Goal: Information Seeking & Learning: Learn about a topic

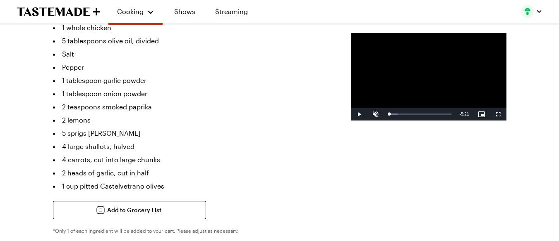
scroll to position [276, 0]
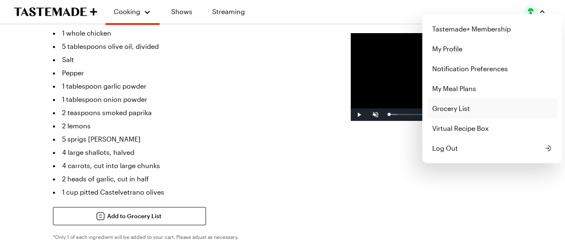
click at [456, 115] on link "Grocery List" at bounding box center [492, 108] width 130 height 20
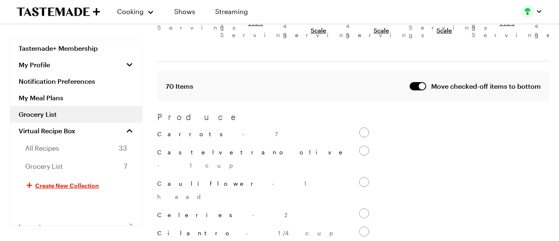
scroll to position [165, 0]
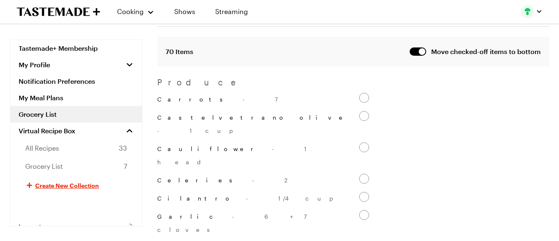
click at [362, 94] on input "Carrots - 7" at bounding box center [364, 98] width 10 height 10
checkbox input "false"
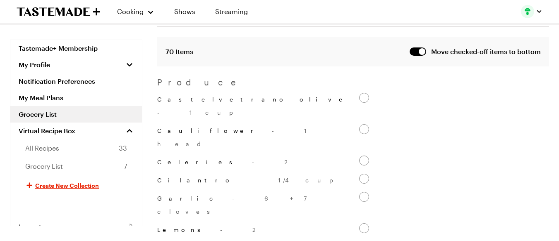
click at [362, 94] on input "Castelvetrano olive - 1 cup" at bounding box center [364, 98] width 10 height 10
checkbox input "false"
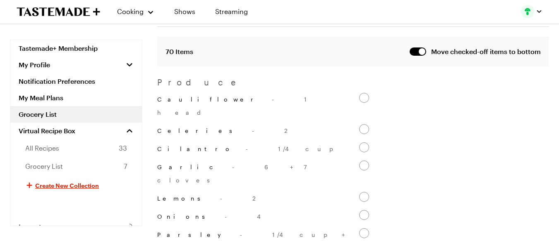
click at [362, 94] on input "Cauliflower - 1 head" at bounding box center [364, 98] width 10 height 10
checkbox input "false"
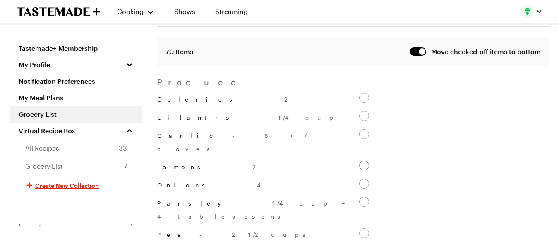
click at [362, 94] on input "Celeries - 2" at bounding box center [364, 98] width 10 height 10
checkbox input "false"
click at [362, 111] on input "Cilantro - 1/4 cup" at bounding box center [364, 116] width 10 height 10
checkbox input "false"
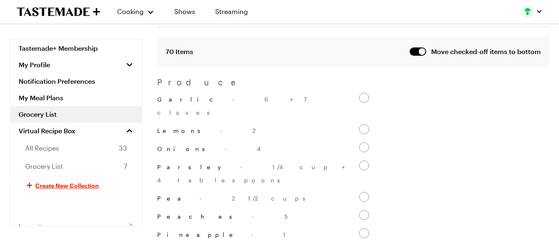
click at [362, 94] on input "Garlic - 6 + 7 cloves" at bounding box center [364, 98] width 10 height 10
checkbox input "false"
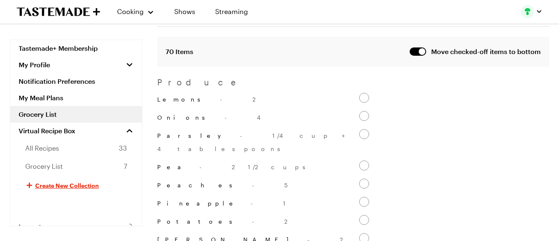
click at [362, 94] on input "Lemons - 2" at bounding box center [364, 98] width 10 height 10
checkbox input "false"
click at [362, 111] on input "Onions - 4" at bounding box center [364, 116] width 10 height 10
checkbox input "false"
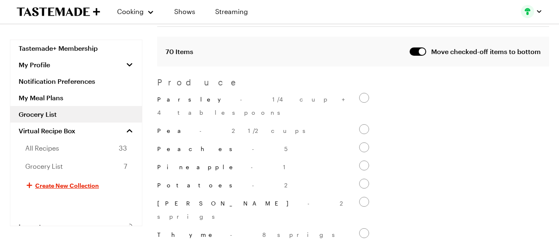
click at [362, 94] on input "Parsley - 1/4 cup + 4 tablespoons" at bounding box center [364, 98] width 10 height 10
checkbox input "false"
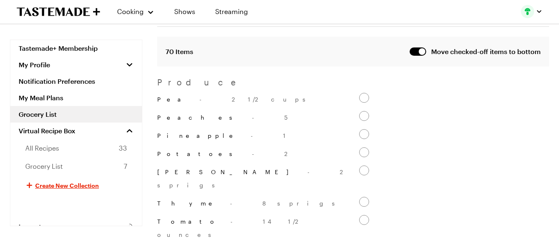
click at [362, 94] on input "Pea - 2 1/2 cups" at bounding box center [364, 98] width 10 height 10
checkbox input "false"
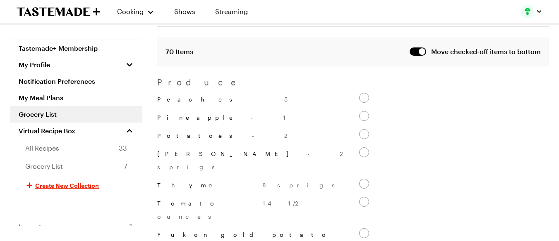
click at [362, 94] on input "Peaches - 5" at bounding box center [364, 98] width 10 height 10
checkbox input "false"
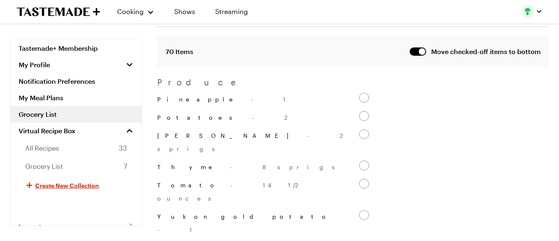
click at [362, 94] on input "Pineapple - 1" at bounding box center [364, 98] width 10 height 10
checkbox input "false"
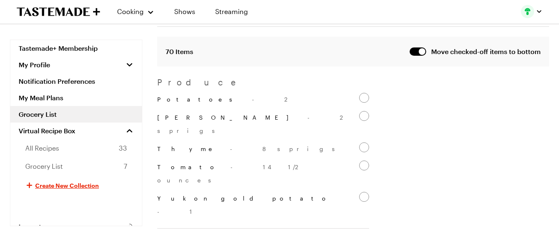
click at [362, 94] on input "Potatoes - 2" at bounding box center [364, 98] width 10 height 10
checkbox input "false"
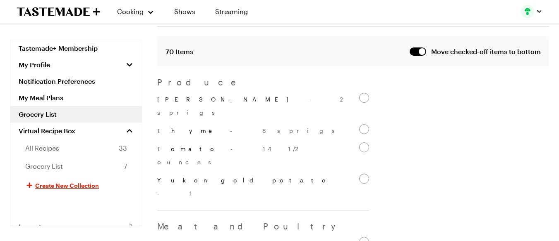
click at [362, 94] on input "[PERSON_NAME] - 2 sprigs" at bounding box center [364, 98] width 10 height 10
checkbox input "false"
click at [362, 94] on input "[PERSON_NAME] - 2 sprigs" at bounding box center [364, 98] width 10 height 10
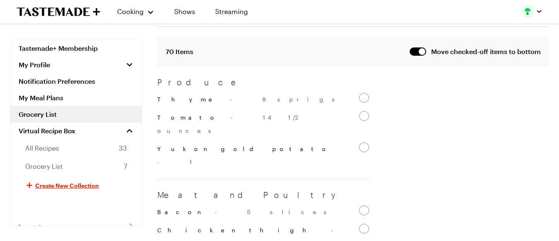
click at [362, 94] on input "Thyme - 8 sprigs" at bounding box center [364, 98] width 10 height 10
checkbox input "false"
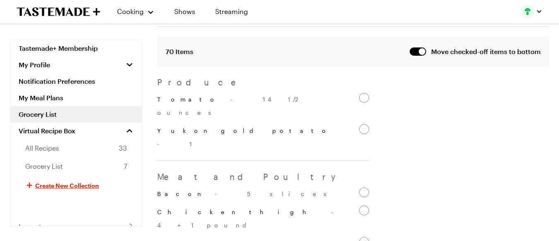
click at [362, 94] on input "Tomato - 14 1/2 ounces" at bounding box center [364, 98] width 10 height 10
checkbox input "false"
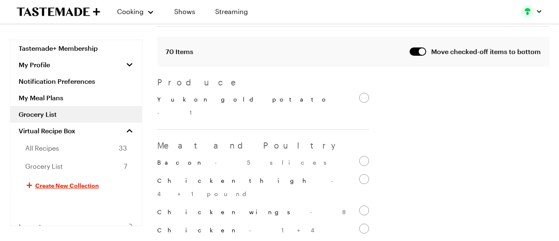
click at [362, 94] on input "Yukon gold potato - 1" at bounding box center [364, 98] width 10 height 10
checkbox input "false"
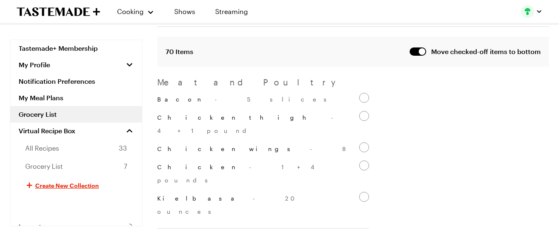
click at [362, 94] on input "Bacon - 5 slices" at bounding box center [364, 98] width 10 height 10
checkbox input "false"
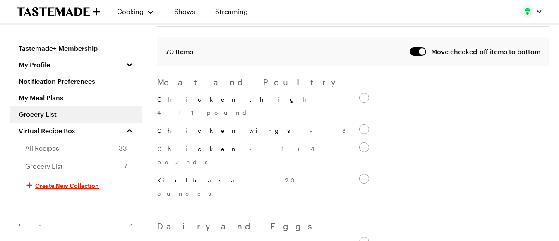
click at [362, 94] on input "Chicken thigh - 4 + 1 pound" at bounding box center [364, 98] width 10 height 10
checkbox input "false"
click at [362, 94] on input "Chicken thigh - 4 + 1 pound" at bounding box center [364, 98] width 10 height 10
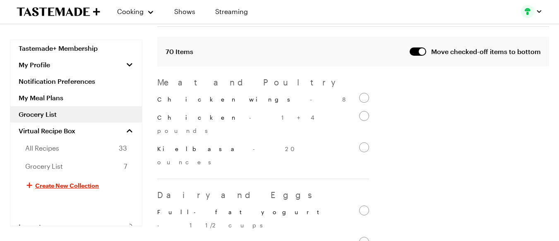
click at [362, 94] on input "Chicken wings - 8" at bounding box center [364, 98] width 10 height 10
checkbox input "false"
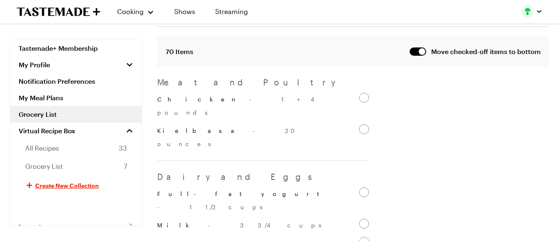
click at [362, 94] on input "Chicken - 1 + 4 pounds" at bounding box center [364, 98] width 10 height 10
checkbox input "false"
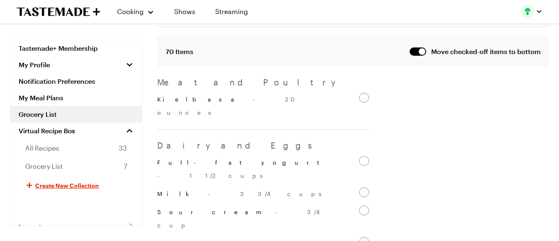
click at [362, 94] on input "Kielbasa - 20 ounces" at bounding box center [364, 98] width 10 height 10
checkbox input "false"
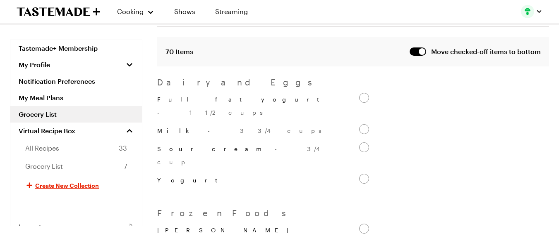
click at [362, 94] on input "Full-fat yogurt - 1 1/2 cups" at bounding box center [364, 98] width 10 height 10
checkbox input "false"
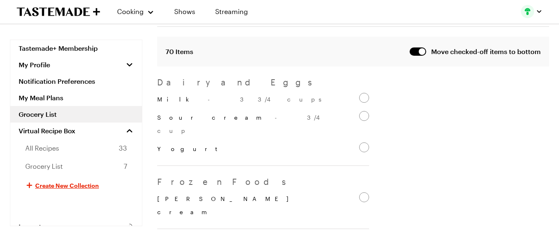
click at [362, 94] on input "Milk - 3 3/4 cups" at bounding box center [364, 98] width 10 height 10
checkbox input "false"
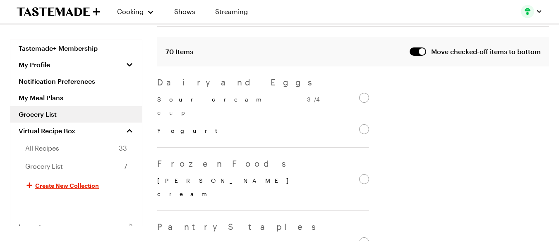
click at [362, 94] on input "Sour cream - 3/4 cup" at bounding box center [364, 98] width 10 height 10
checkbox input "false"
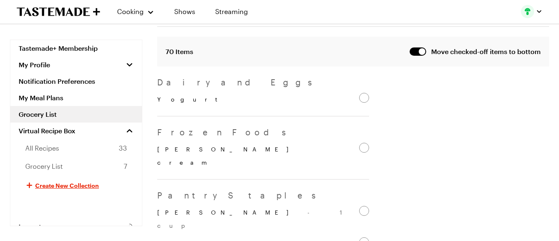
click at [362, 94] on input "Yogurt" at bounding box center [364, 98] width 10 height 10
checkbox input "false"
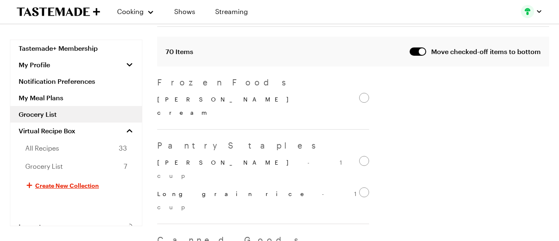
click at [362, 94] on input "[PERSON_NAME] cream" at bounding box center [364, 98] width 10 height 10
checkbox input "false"
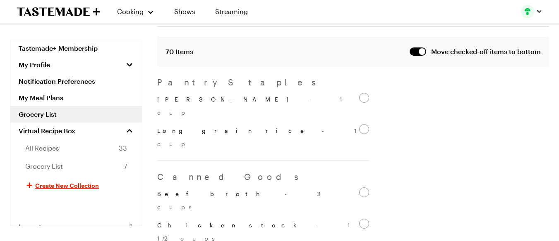
click at [362, 94] on input "[PERSON_NAME] - 1 cup" at bounding box center [364, 98] width 10 height 10
checkbox input "false"
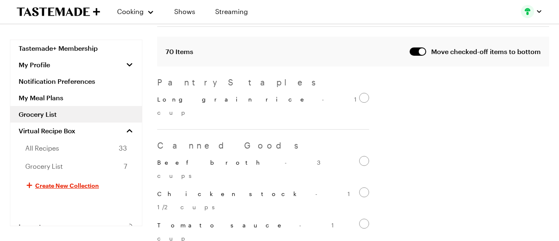
click at [362, 94] on input "Long grain rice - 1 cup" at bounding box center [364, 98] width 10 height 10
checkbox input "false"
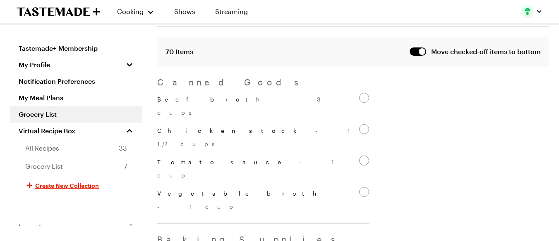
click at [362, 94] on input "Beef broth - 3 cups" at bounding box center [364, 98] width 10 height 10
checkbox input "false"
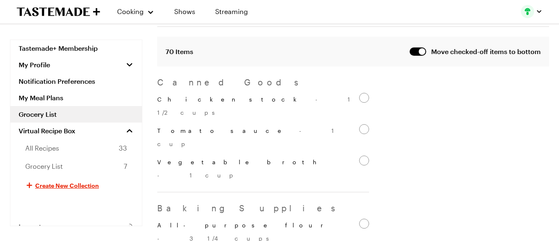
click at [362, 94] on input "Chicken stock - 1 1/2 cups" at bounding box center [364, 98] width 10 height 10
checkbox input "false"
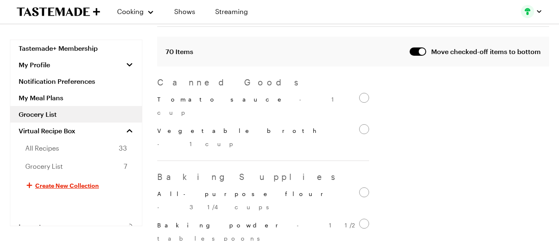
click at [362, 94] on input "Tomato sauce - 1 cup" at bounding box center [364, 98] width 10 height 10
checkbox input "false"
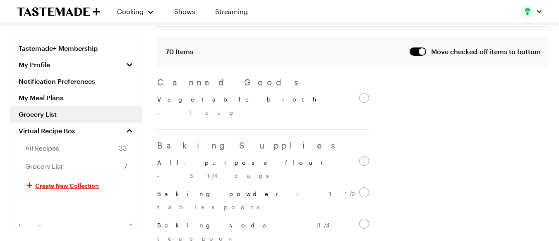
click at [362, 94] on input "Vegetable broth - 1 cup" at bounding box center [364, 98] width 10 height 10
checkbox input "false"
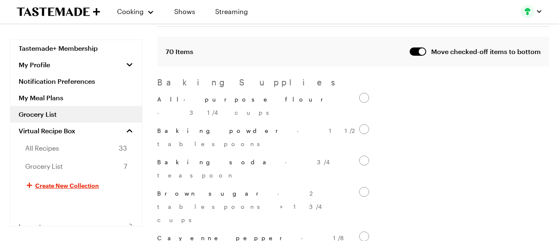
click at [362, 94] on input "All-purpose flour - 3 1/4 cups" at bounding box center [364, 98] width 10 height 10
checkbox input "false"
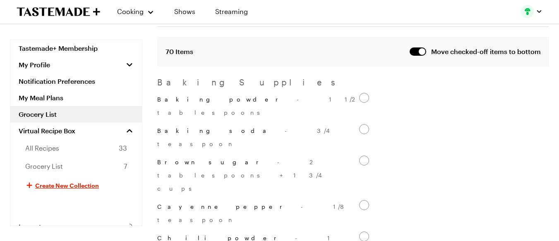
click at [362, 94] on input "Baking powder - 1 1/2 tablespoons" at bounding box center [364, 98] width 10 height 10
checkbox input "false"
click at [362, 124] on input "Baking soda - 3/4 teaspoon" at bounding box center [364, 129] width 10 height 10
checkbox input "false"
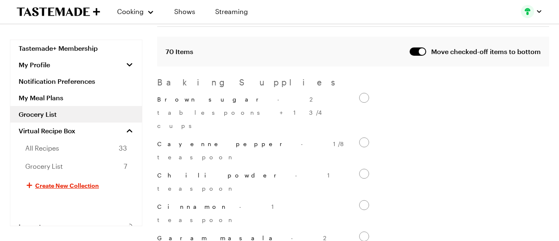
click at [362, 94] on input "Brown sugar - 2 tablespoons + 1 3/4 cups" at bounding box center [364, 98] width 10 height 10
checkbox input "false"
click at [362, 94] on input "Brown sugar - 2 tablespoons + 1 3/4 cups" at bounding box center [364, 98] width 10 height 10
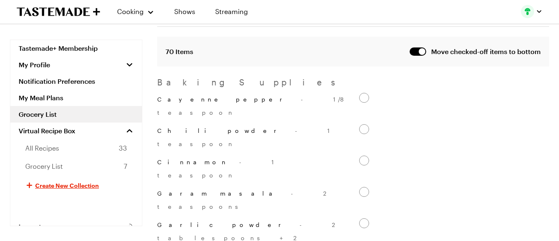
click at [362, 94] on input "Cayenne pepper - 1/8 teaspoon" at bounding box center [364, 98] width 10 height 10
checkbox input "false"
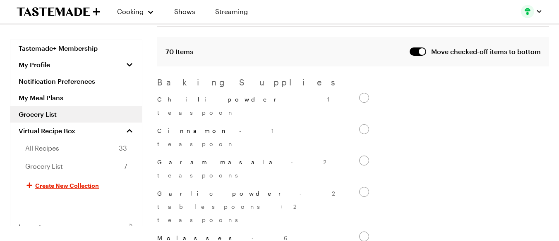
click at [362, 94] on input "Chili powder - 1 teaspoon" at bounding box center [364, 98] width 10 height 10
checkbox input "false"
click at [362, 124] on input "Cinnamon - 1 teaspoon" at bounding box center [364, 129] width 10 height 10
checkbox input "false"
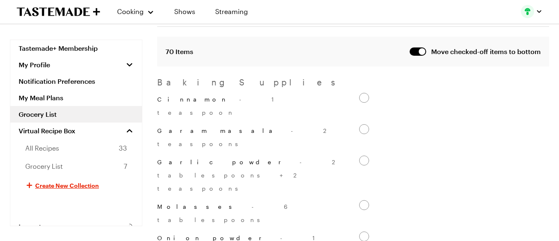
click at [362, 124] on input "Garam masala - 2 teaspoons" at bounding box center [364, 129] width 10 height 10
checkbox input "false"
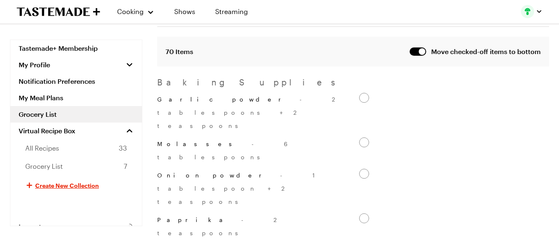
click at [362, 94] on input "Garlic powder - 2 tablespoons + 2 teaspoons" at bounding box center [364, 98] width 10 height 10
checkbox input "false"
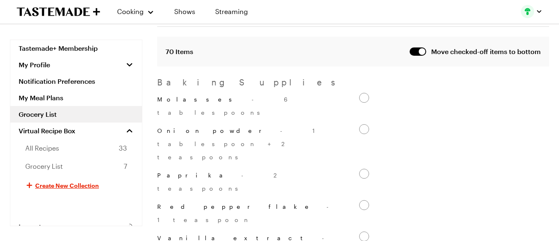
click at [362, 94] on input "Molasses - 6 tablespoons" at bounding box center [364, 98] width 10 height 10
checkbox input "false"
click at [362, 94] on input "Molasses - 6 tablespoons" at bounding box center [364, 98] width 10 height 10
click at [362, 94] on input "Onion powder - 1 tablespoon + 2 teaspoons" at bounding box center [364, 98] width 10 height 10
checkbox input "false"
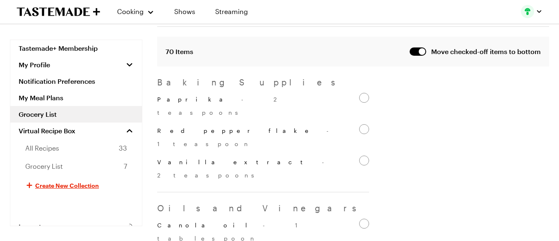
click at [362, 94] on input "Paprika - 2 teaspoons" at bounding box center [364, 98] width 10 height 10
checkbox input "false"
click at [362, 124] on input "Red pepper flake - 1 teaspoon" at bounding box center [364, 129] width 10 height 10
checkbox input "false"
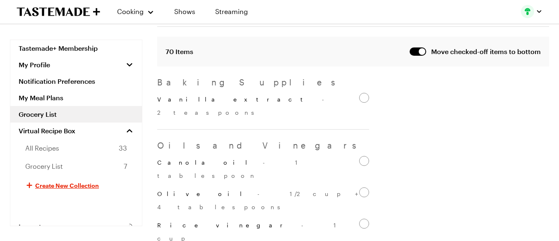
click at [362, 94] on input "Vanilla extract - 2 teaspoons" at bounding box center [364, 98] width 10 height 10
checkbox input "false"
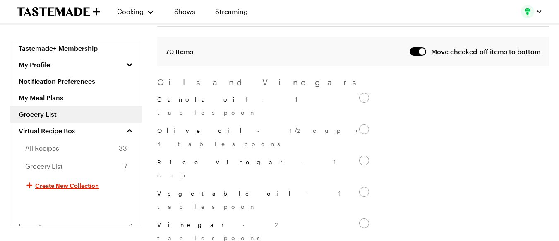
click at [362, 94] on input "Canola oil - 1 tablespoon" at bounding box center [364, 98] width 10 height 10
checkbox input "false"
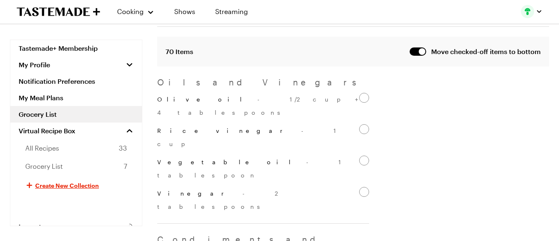
click at [362, 94] on input "Olive oil - 1/2 cup + 4 tablespoons" at bounding box center [364, 98] width 10 height 10
checkbox input "false"
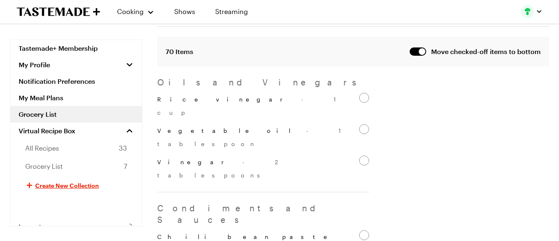
click at [362, 94] on input "Rice vinegar - 1 cup" at bounding box center [364, 98] width 10 height 10
checkbox input "false"
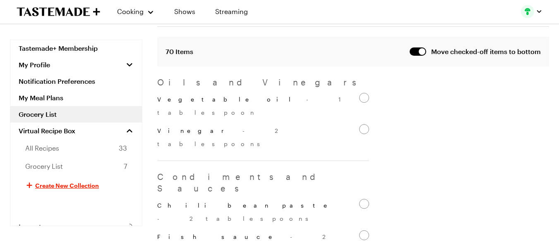
click at [362, 94] on input "Vegetable oil - 1 tablespoon" at bounding box center [364, 98] width 10 height 10
checkbox input "false"
click at [362, 124] on input "Vinegar - 2 tablespoons" at bounding box center [364, 129] width 10 height 10
checkbox input "false"
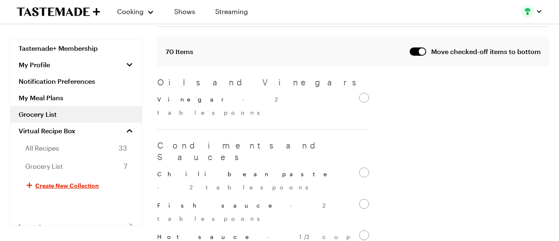
click at [362, 168] on input "Chili bean paste - 2 tablespoons" at bounding box center [364, 173] width 10 height 10
checkbox input "false"
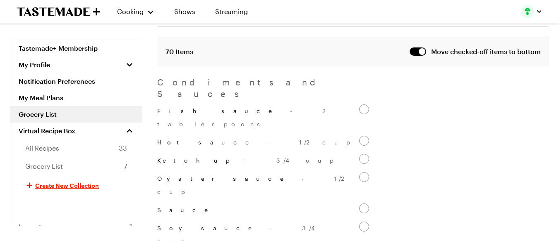
click at [362, 105] on input "Fish sauce - 2 tablespoons" at bounding box center [364, 110] width 10 height 10
checkbox input "false"
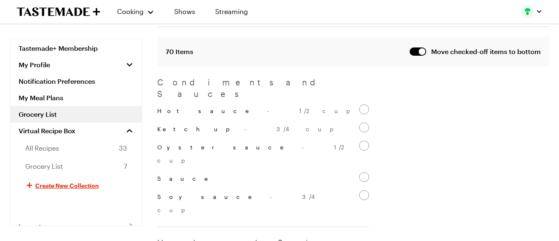
click at [362, 105] on input "Hot sauce - 1/2 cup" at bounding box center [364, 110] width 10 height 10
checkbox input "false"
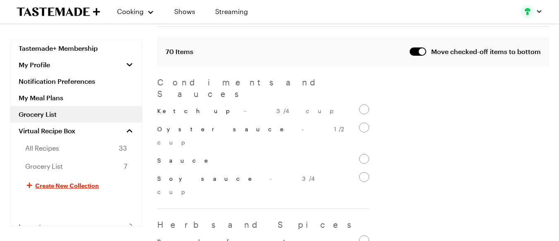
click at [362, 105] on input "Ketchup - 3/4 cup" at bounding box center [364, 110] width 10 height 10
checkbox input "false"
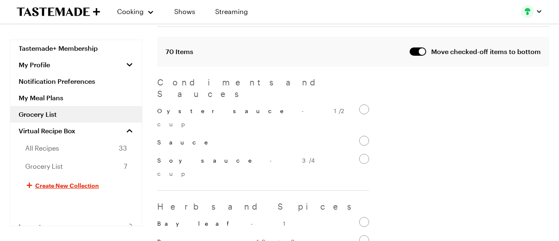
click at [362, 105] on input "Oyster sauce - 1/2 cup" at bounding box center [364, 110] width 10 height 10
checkbox input "false"
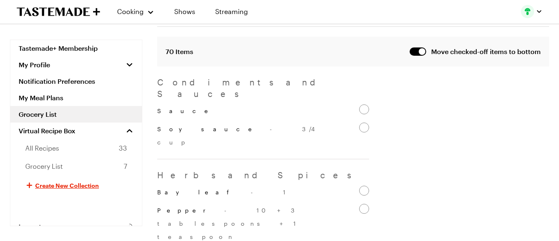
click at [362, 105] on input "Sauce" at bounding box center [364, 110] width 10 height 10
checkbox input "false"
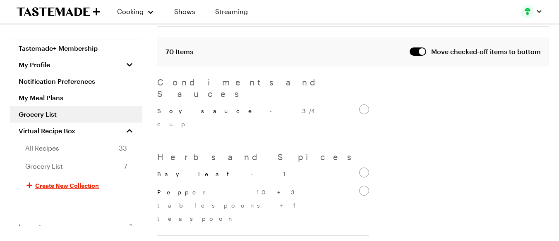
click at [362, 105] on input "Soy sauce - 3/4 cup" at bounding box center [364, 110] width 10 height 10
checkbox input "false"
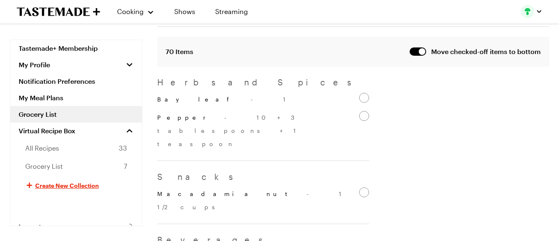
click at [362, 94] on input "Bay leaf - 1" at bounding box center [364, 98] width 10 height 10
checkbox input "false"
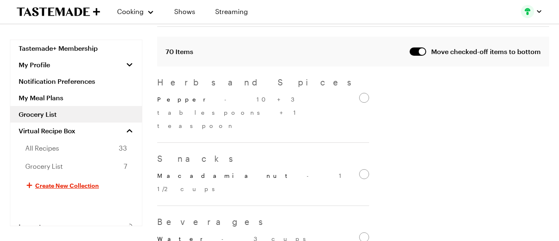
click at [359, 90] on div "Herbs and Spices Pepper - 10 + 3 tablespoons + 1 teaspoon" at bounding box center [263, 109] width 212 height 67
click at [367, 96] on input "Pepper - 10 + 3 tablespoons + 1 teaspoon" at bounding box center [364, 98] width 10 height 10
checkbox input "false"
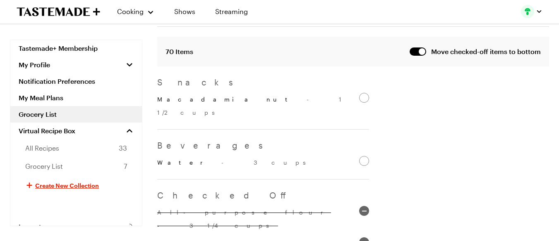
click at [367, 96] on input "Macadamia nut - 1 1/2 cups" at bounding box center [364, 98] width 10 height 10
checkbox input "false"
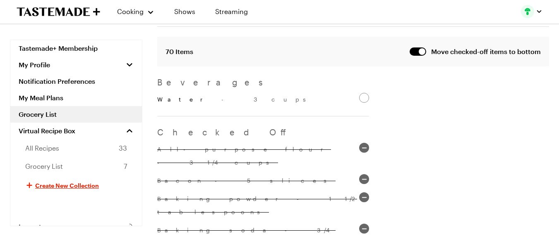
click at [367, 96] on input "Water - 3 cups" at bounding box center [364, 98] width 10 height 10
checkbox input "false"
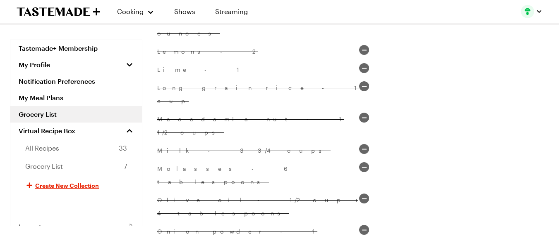
scroll to position [1378, 0]
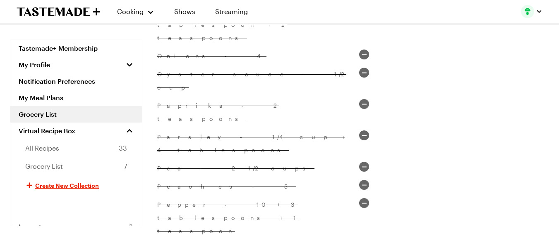
checkbox input "true"
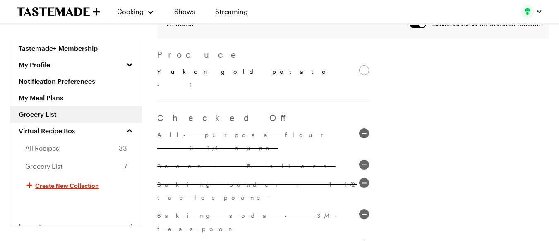
scroll to position [220, 0]
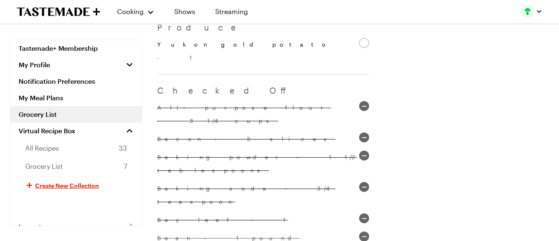
click at [361, 41] on input "Yukon gold potato - 1" at bounding box center [364, 43] width 10 height 10
checkbox input "false"
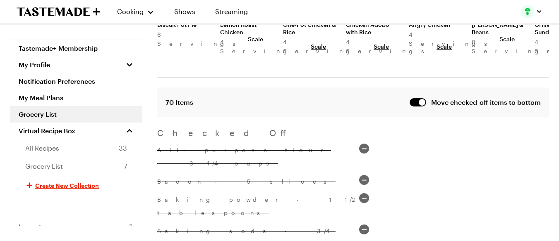
scroll to position [110, 0]
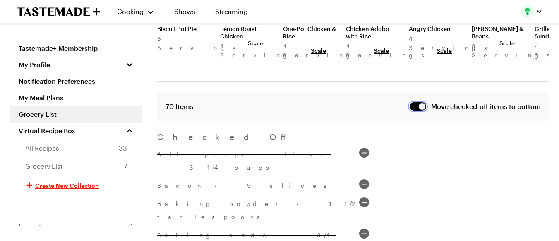
click at [411, 105] on button "button" at bounding box center [417, 107] width 17 height 8
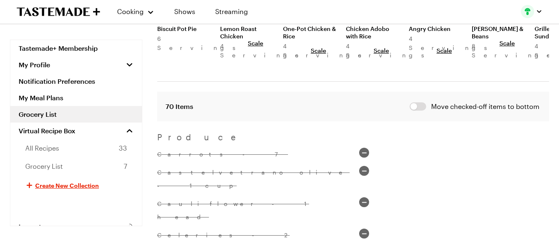
click at [365, 151] on input "Carrots - 7" at bounding box center [364, 153] width 10 height 10
checkbox input "true"
click at [420, 105] on button "button" at bounding box center [417, 107] width 17 height 8
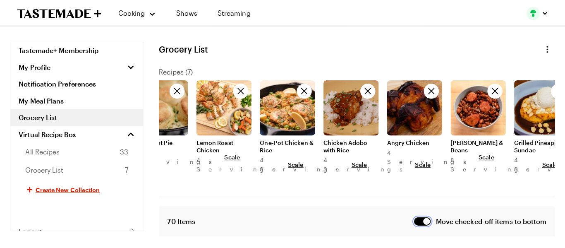
scroll to position [0, 40]
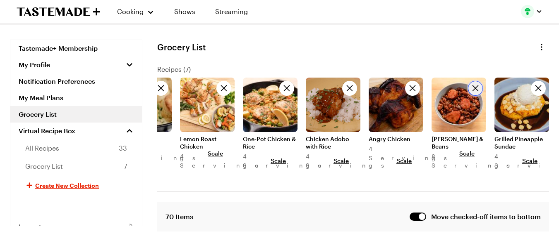
click at [475, 92] on icon "Delete recipe" at bounding box center [474, 88] width 7 height 7
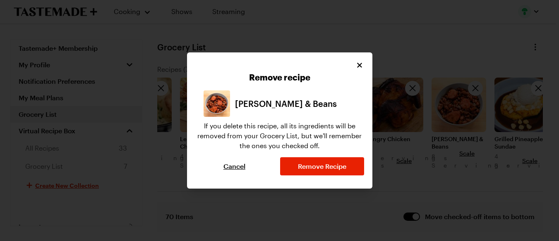
scroll to position [0, 34]
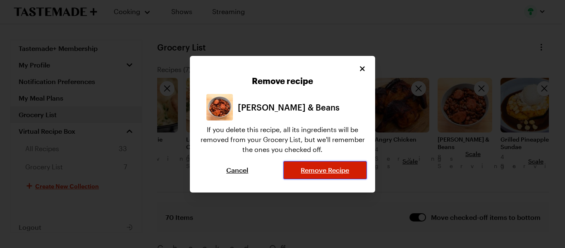
click at [337, 166] on span "Remove Recipe" at bounding box center [325, 170] width 48 height 8
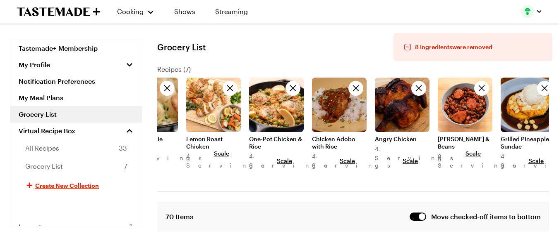
scroll to position [0, 0]
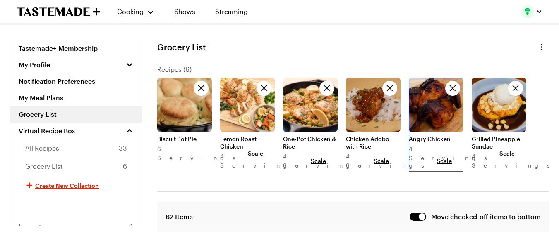
click at [420, 78] on link at bounding box center [435, 78] width 55 height 0
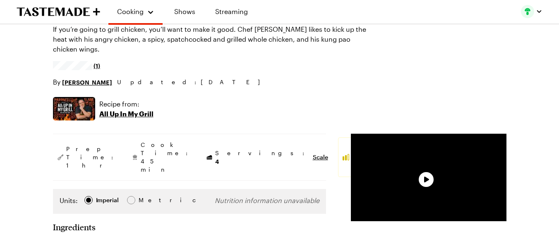
type textarea "x"
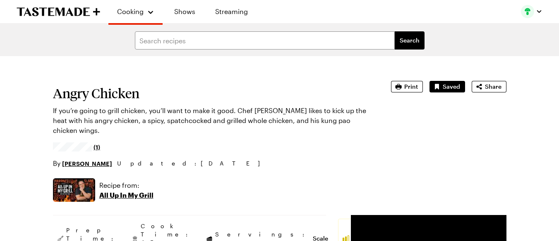
click at [116, 191] on p "All Up In My Grill" at bounding box center [126, 196] width 54 height 10
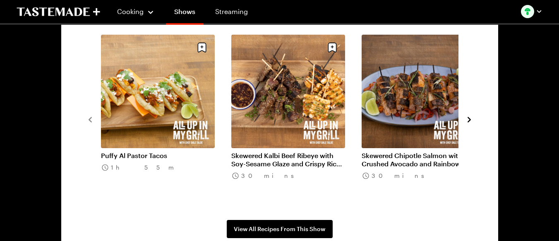
scroll to position [827, 0]
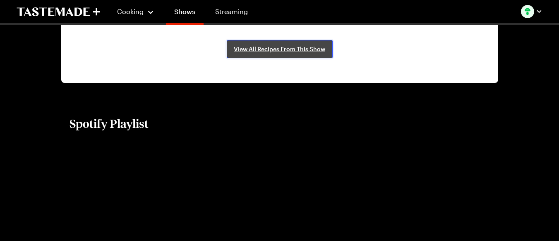
click at [268, 51] on span "View All Recipes From This Show" at bounding box center [279, 49] width 91 height 8
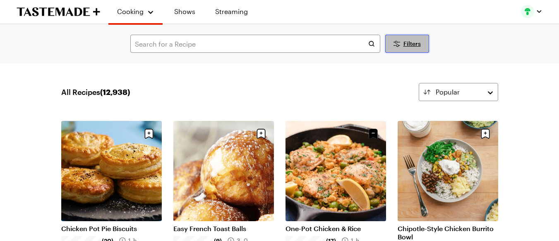
click at [406, 47] on span "Filters" at bounding box center [411, 44] width 17 height 8
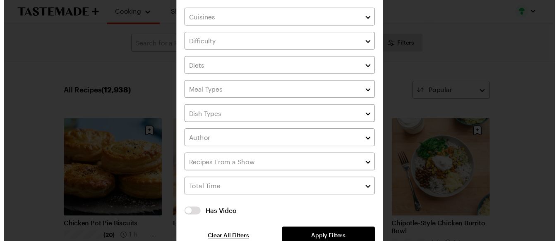
scroll to position [47, 0]
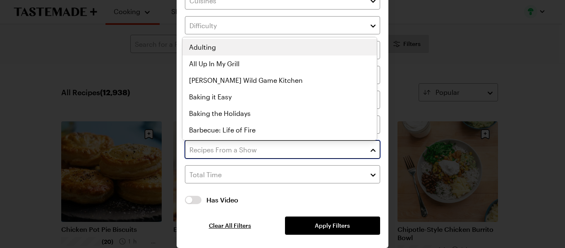
click at [258, 154] on input "text" at bounding box center [282, 149] width 195 height 18
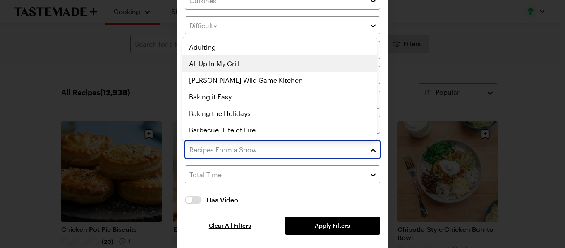
click at [242, 62] on div "Adulting All Up In My Grill Andrew Zimmern's Wild Game Kitchen Baking it Easy B…" at bounding box center [279, 88] width 194 height 99
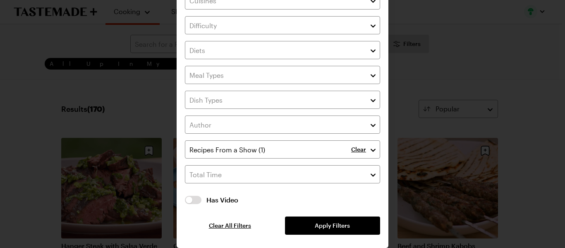
click at [0, 100] on div "Filters Clear Has Video Has Video Clear All Filters Apply Filters" at bounding box center [282, 100] width 565 height 294
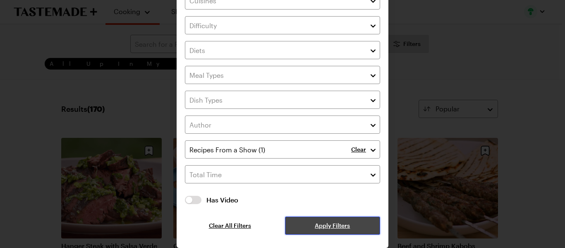
click at [319, 227] on span "Apply Filters" at bounding box center [332, 225] width 35 height 8
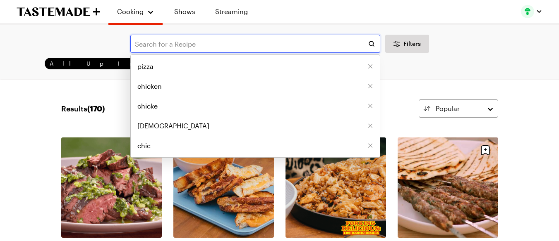
click at [193, 42] on input "text" at bounding box center [255, 44] width 250 height 18
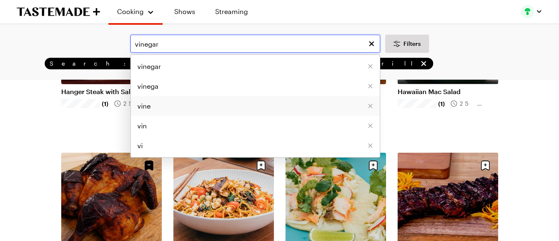
type input "vinegar"
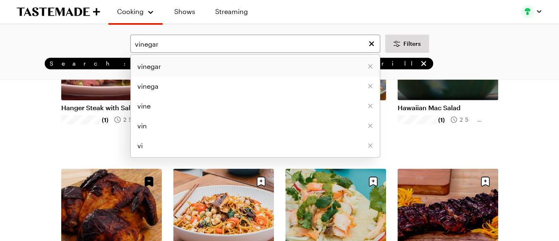
click at [150, 64] on span "vinegar" at bounding box center [149, 67] width 24 height 10
click at [208, 39] on input "vinegar" at bounding box center [255, 44] width 250 height 18
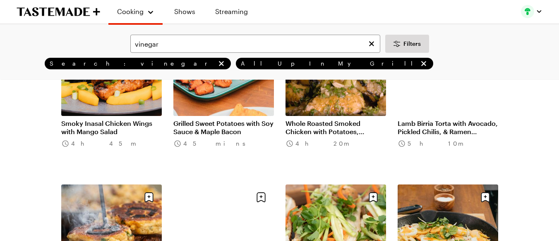
scroll to position [716, 0]
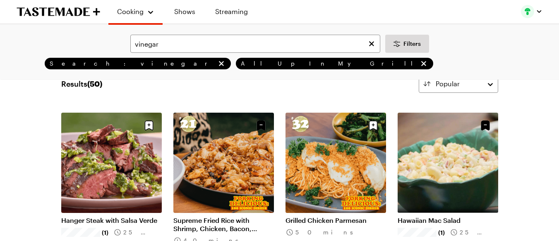
scroll to position [55, 0]
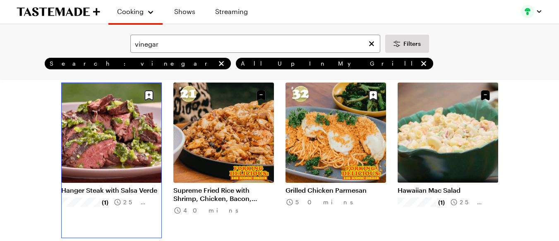
click at [109, 186] on link "Hanger Steak with Salsa Verde" at bounding box center [111, 190] width 100 height 8
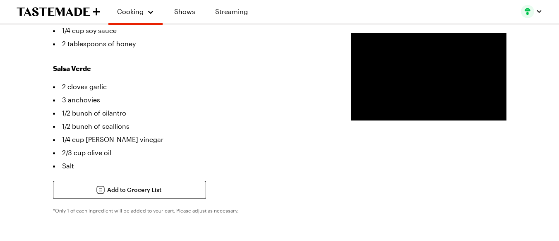
scroll to position [386, 0]
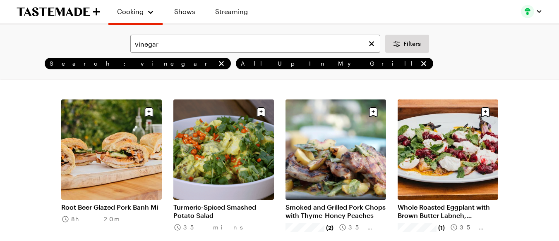
scroll to position [386, 0]
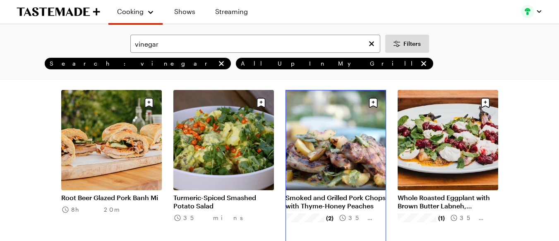
click at [350, 194] on link "Smoked and Grilled Pork Chops with Thyme-Honey Peaches" at bounding box center [335, 202] width 100 height 17
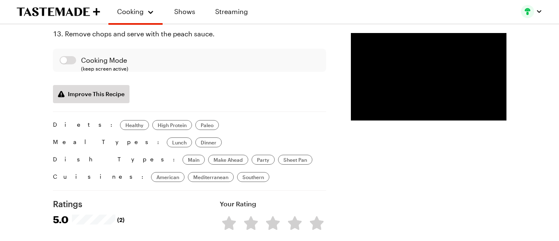
scroll to position [992, 0]
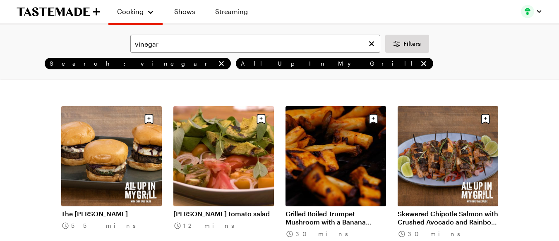
scroll to position [1902, 0]
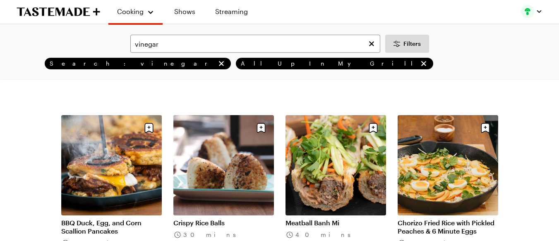
scroll to position [689, 0]
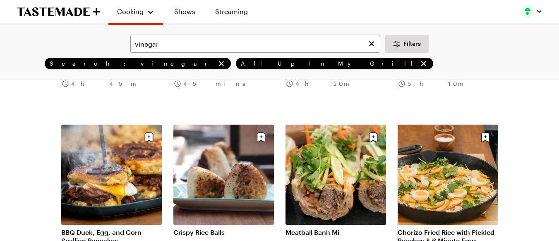
click at [458, 229] on link "Chorizo Fried Rice with Pickled Peaches & 6 Minute Eggs" at bounding box center [447, 237] width 100 height 17
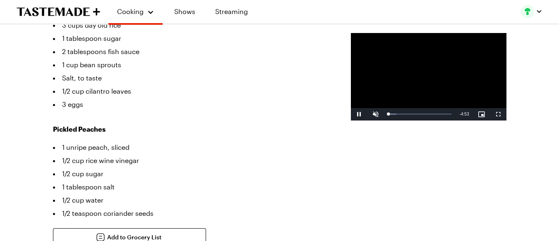
scroll to position [358, 0]
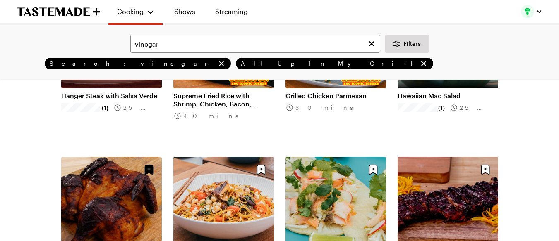
scroll to position [220, 0]
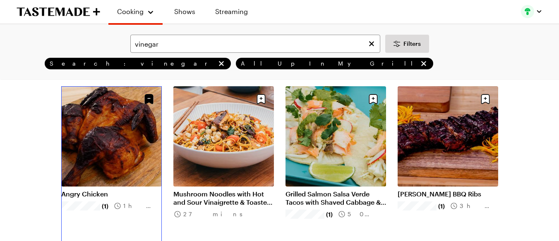
click at [160, 190] on link "Angry Chicken" at bounding box center [111, 194] width 100 height 8
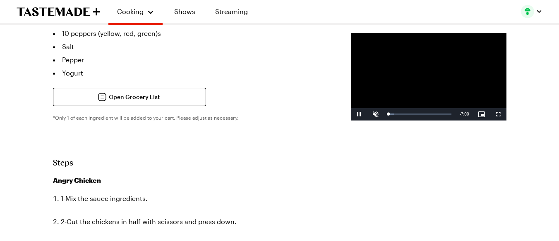
scroll to position [634, 0]
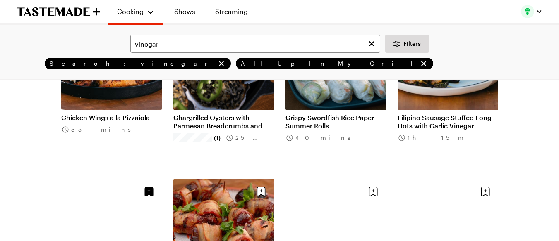
scroll to position [1240, 0]
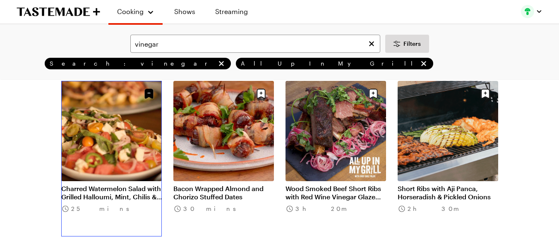
click at [114, 185] on link "Charred Watermelon Salad with Grilled Halloumi, Mint, Chilis & Lime" at bounding box center [111, 193] width 100 height 17
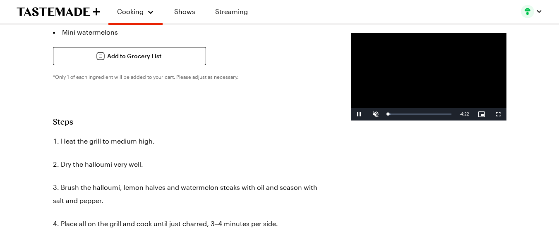
scroll to position [303, 0]
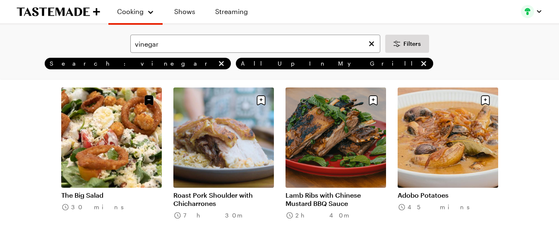
scroll to position [1406, 0]
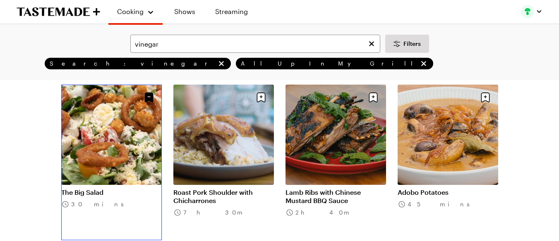
click at [139, 189] on link "The Big Salad" at bounding box center [111, 193] width 100 height 8
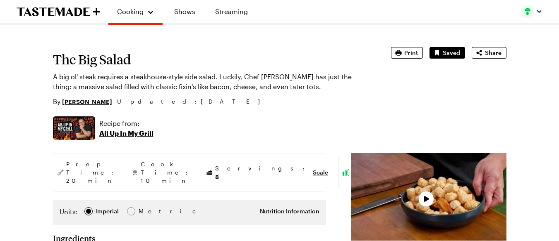
type textarea "x"
